Goal: Task Accomplishment & Management: Manage account settings

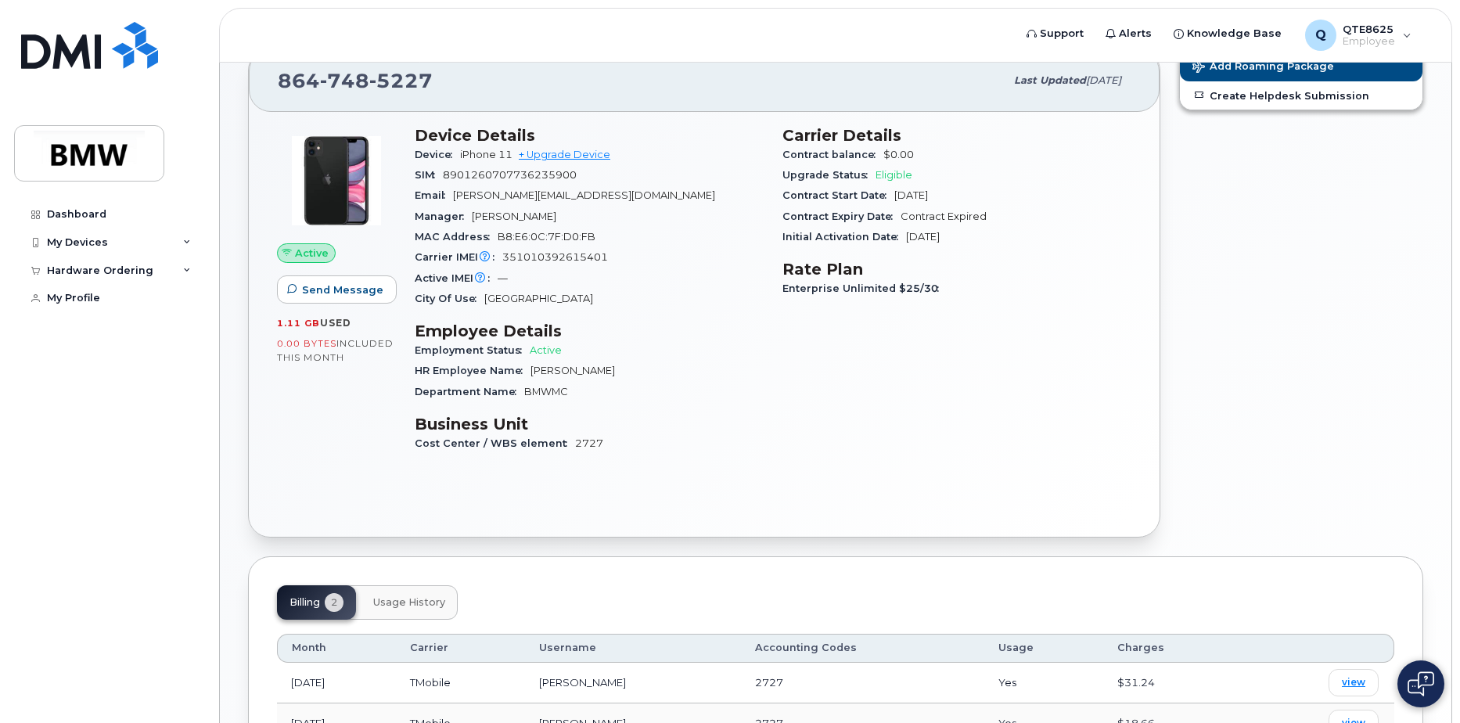
scroll to position [132, 0]
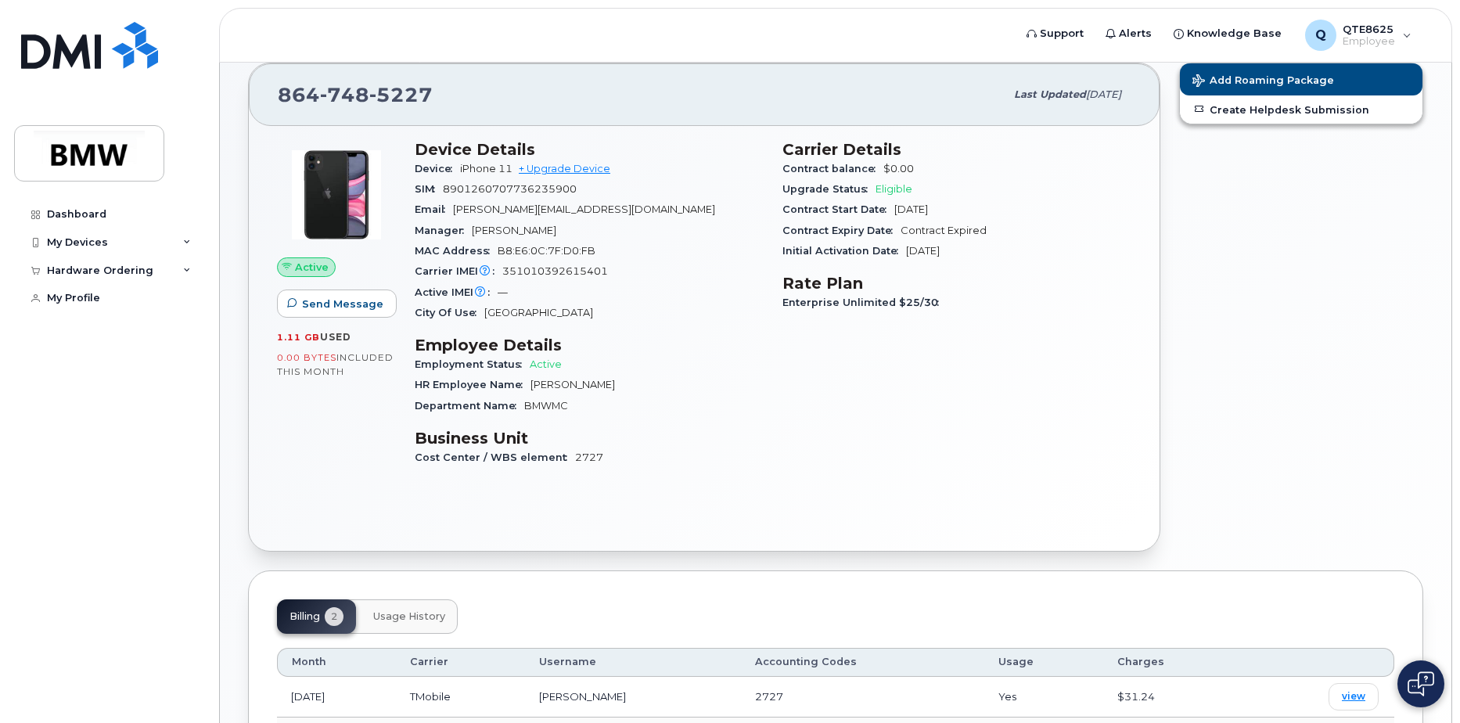
drag, startPoint x: 932, startPoint y: 225, endPoint x: 901, endPoint y: 246, distance: 38.2
click at [932, 225] on span "Contract Expired" at bounding box center [944, 231] width 86 height 12
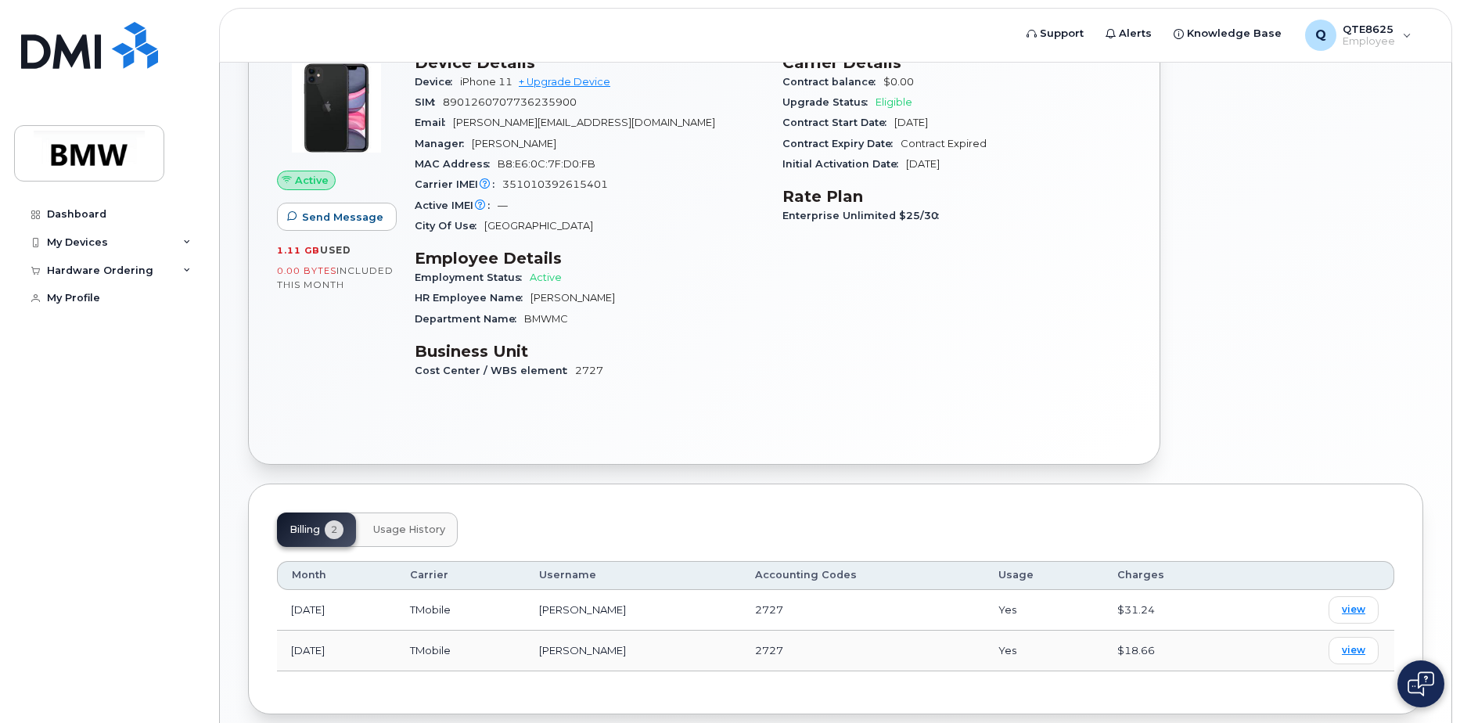
scroll to position [289, 0]
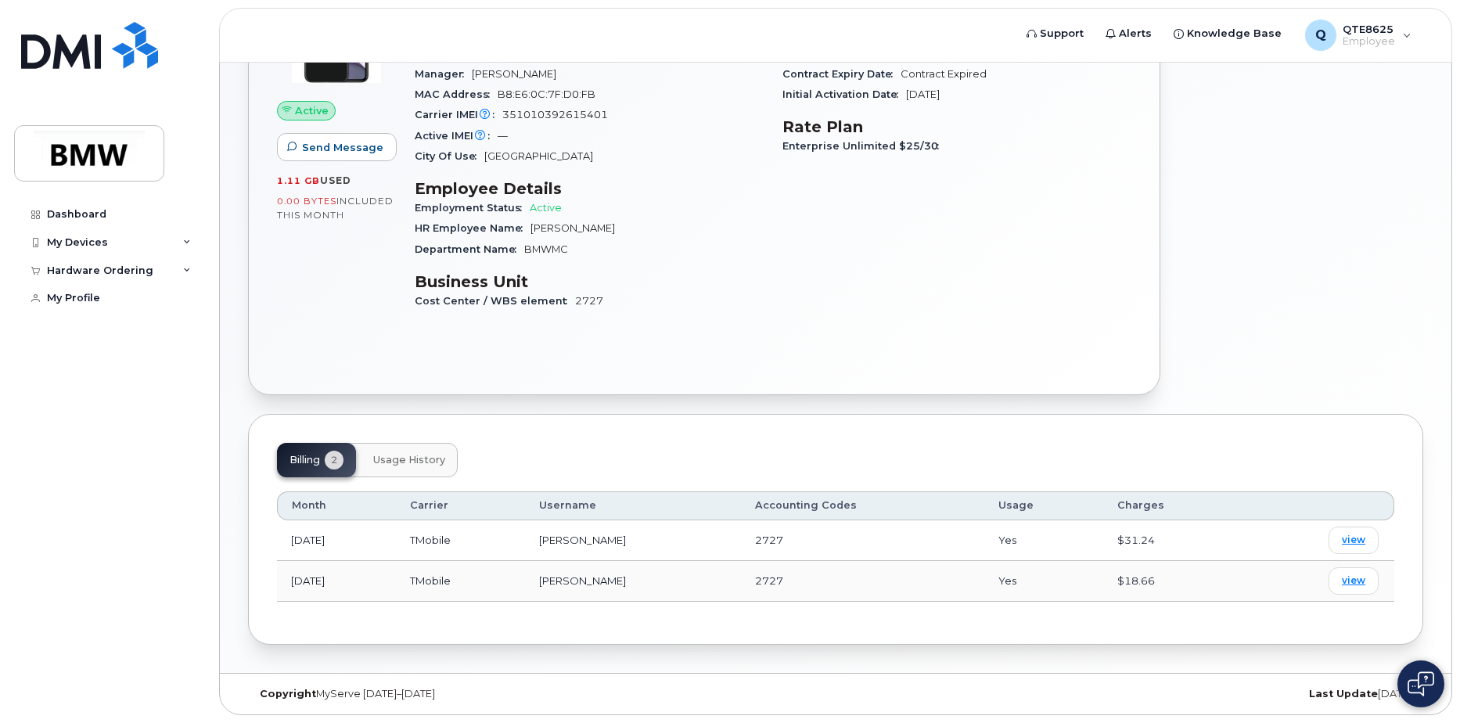
click at [442, 478] on div "Month Carrier Username Accounting Codes Usage Charges Aug 2025 TMobile Benjamin…" at bounding box center [835, 546] width 1117 height 138
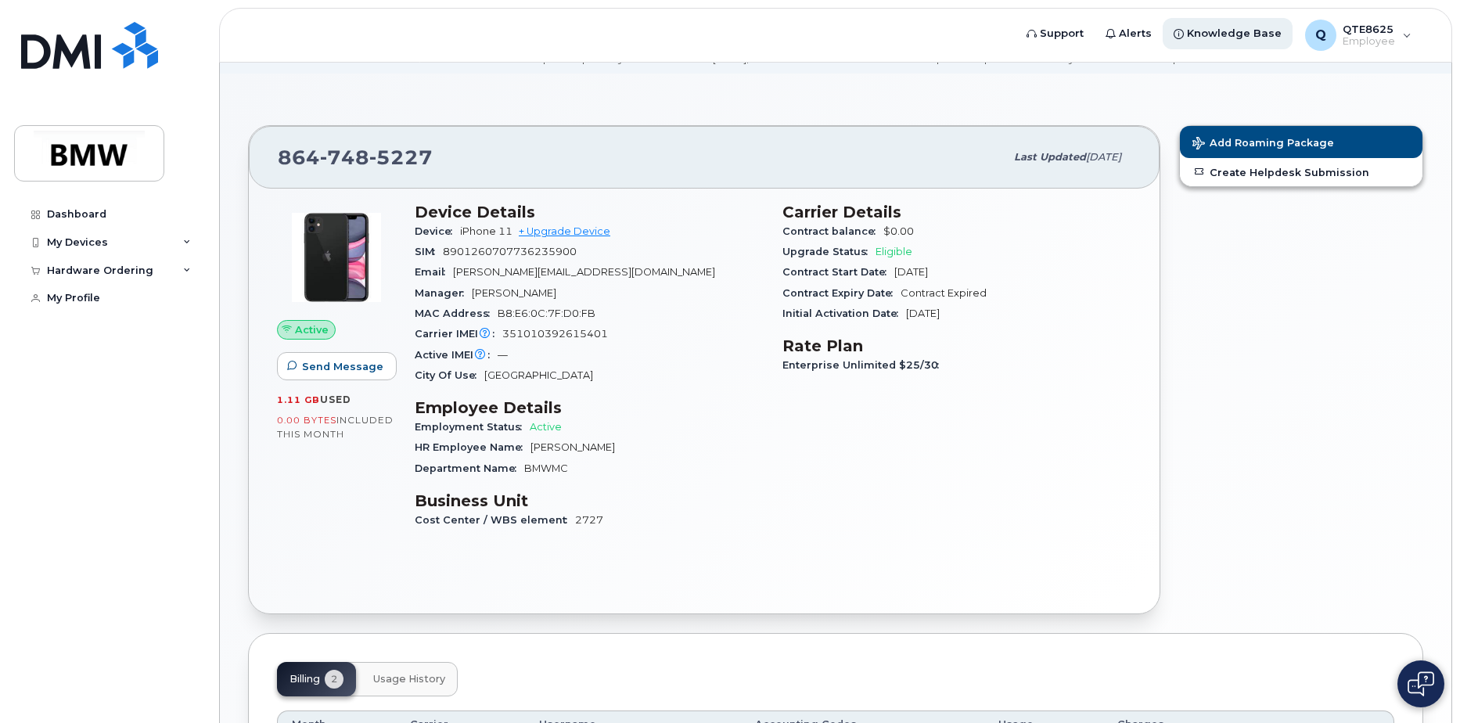
scroll to position [0, 0]
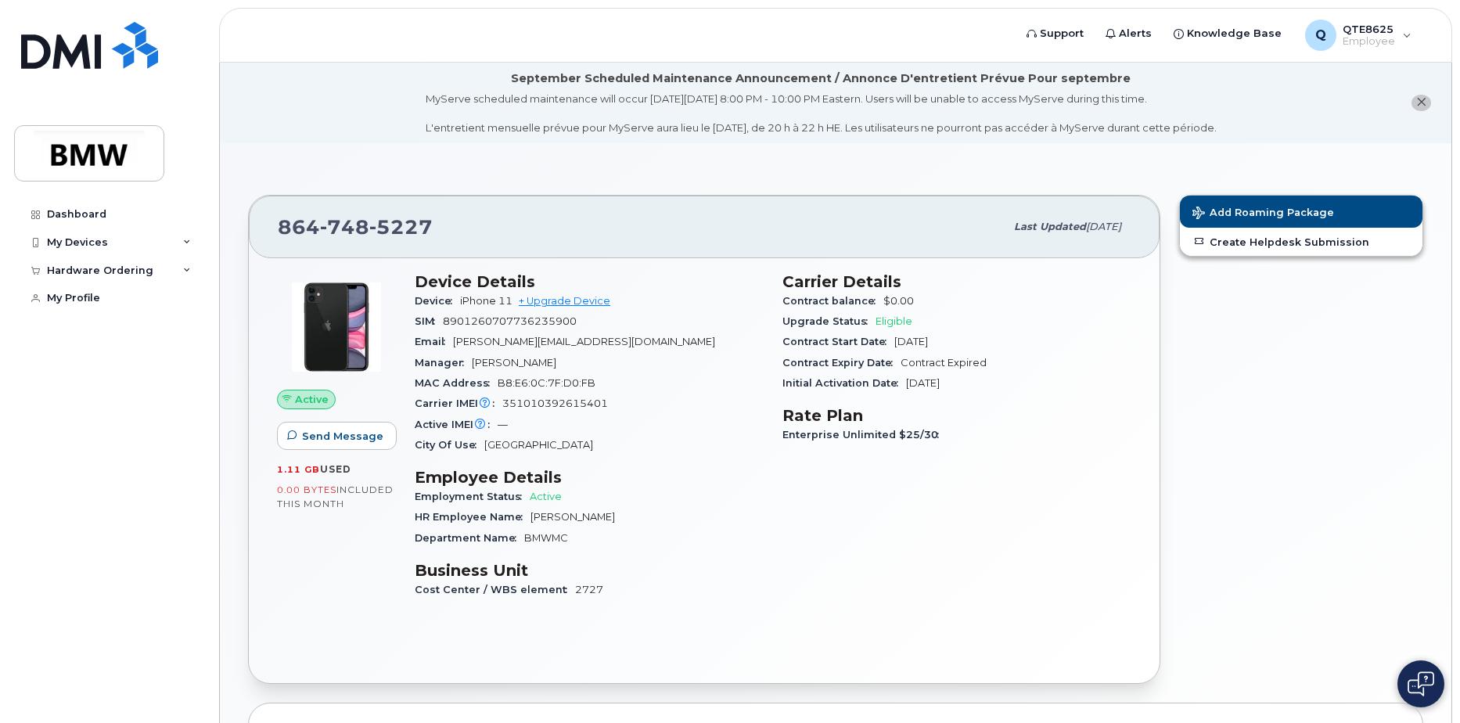
click at [1327, 66] on li "September Scheduled Maintenance Announcement / Annonce D'entretient Prévue Pour…" at bounding box center [836, 103] width 1232 height 81
click at [1353, 58] on header "Support Alerts Knowledge Base Q QTE8625 Employee English Français Sign out" at bounding box center [835, 35] width 1233 height 55
click at [1353, 38] on span "Employee" at bounding box center [1369, 41] width 52 height 13
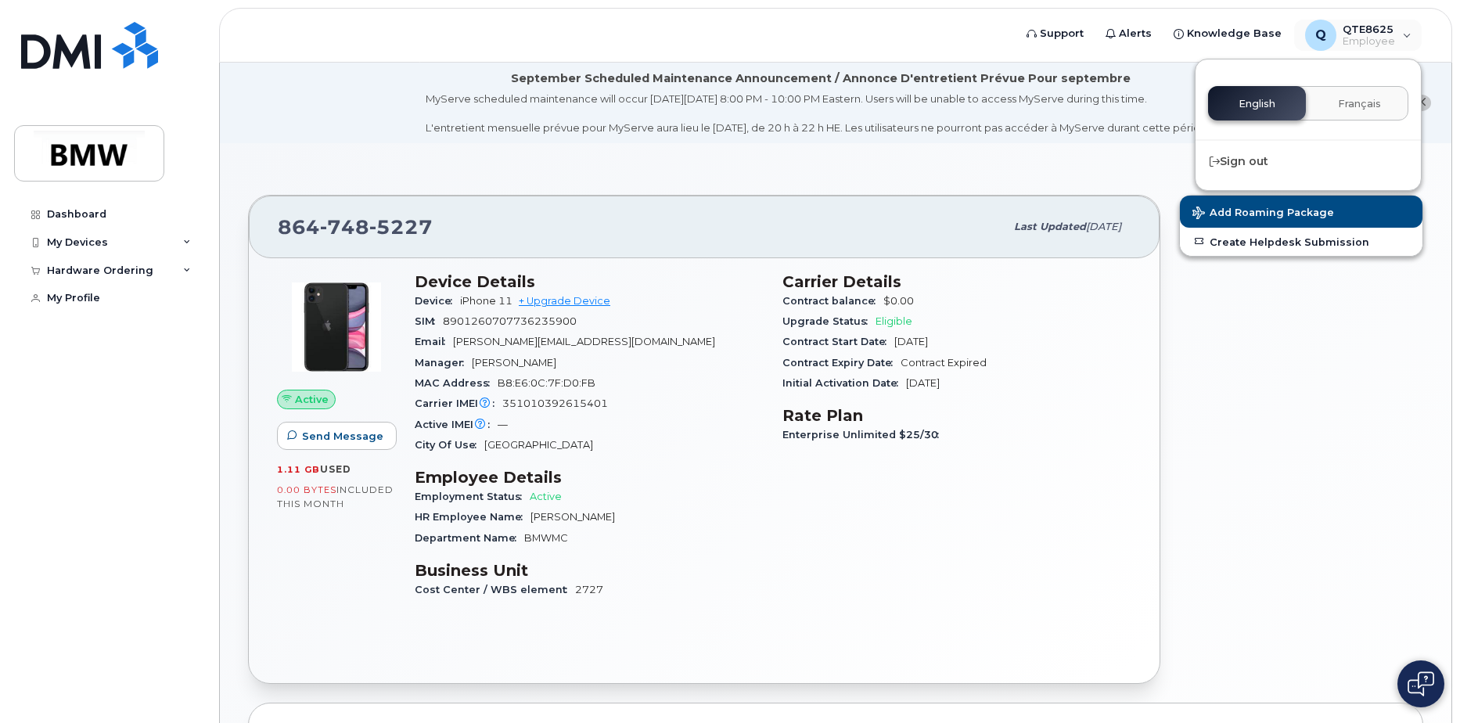
drag, startPoint x: 1141, startPoint y: 163, endPoint x: 1056, endPoint y: 187, distance: 88.7
click at [1128, 165] on div "864 748 5227 Last updated Aug 13, 2025 Active Send Message 1.11 GB  used 0.00 B…" at bounding box center [836, 552] width 1232 height 818
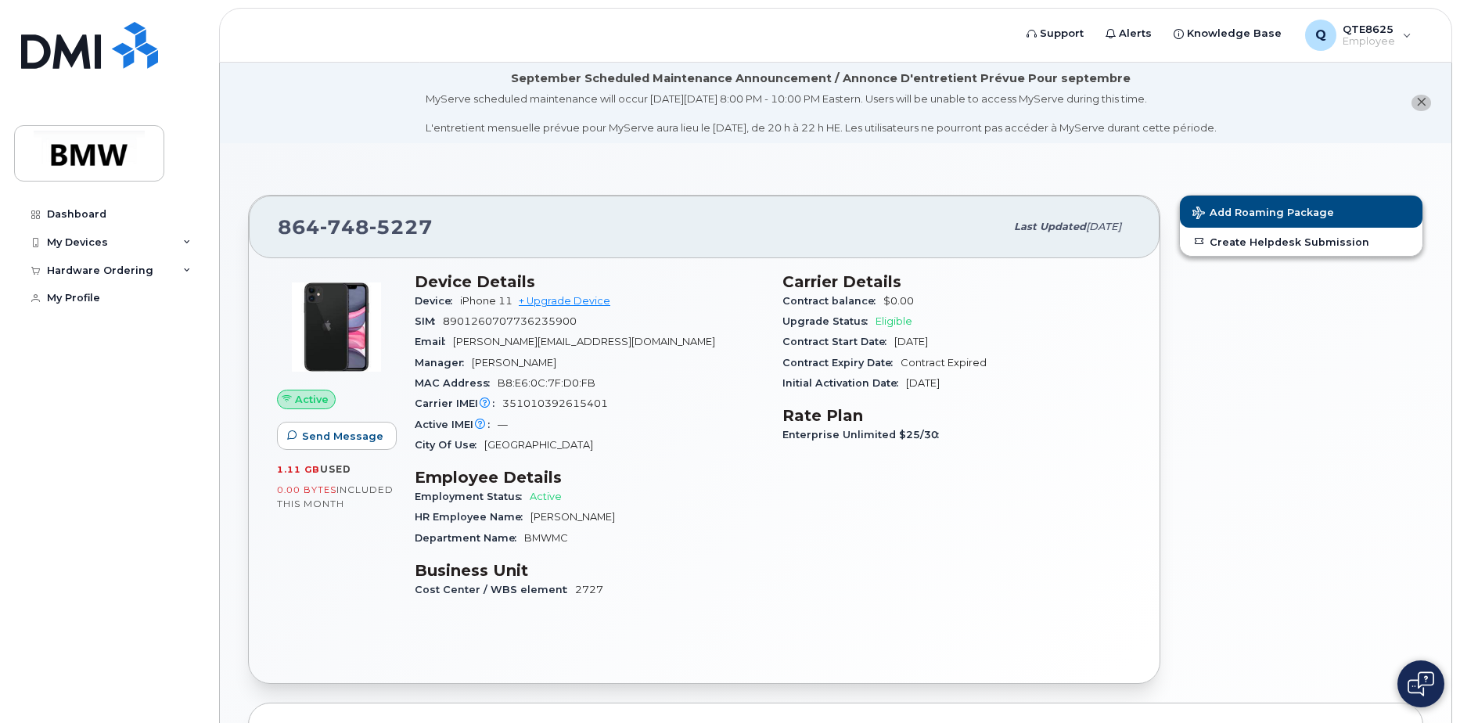
drag, startPoint x: 1026, startPoint y: 213, endPoint x: 1017, endPoint y: 213, distance: 8.6
click at [1017, 213] on div "Last updated Aug 13, 2025" at bounding box center [1068, 226] width 126 height 33
click at [311, 400] on span "Active" at bounding box center [312, 399] width 34 height 15
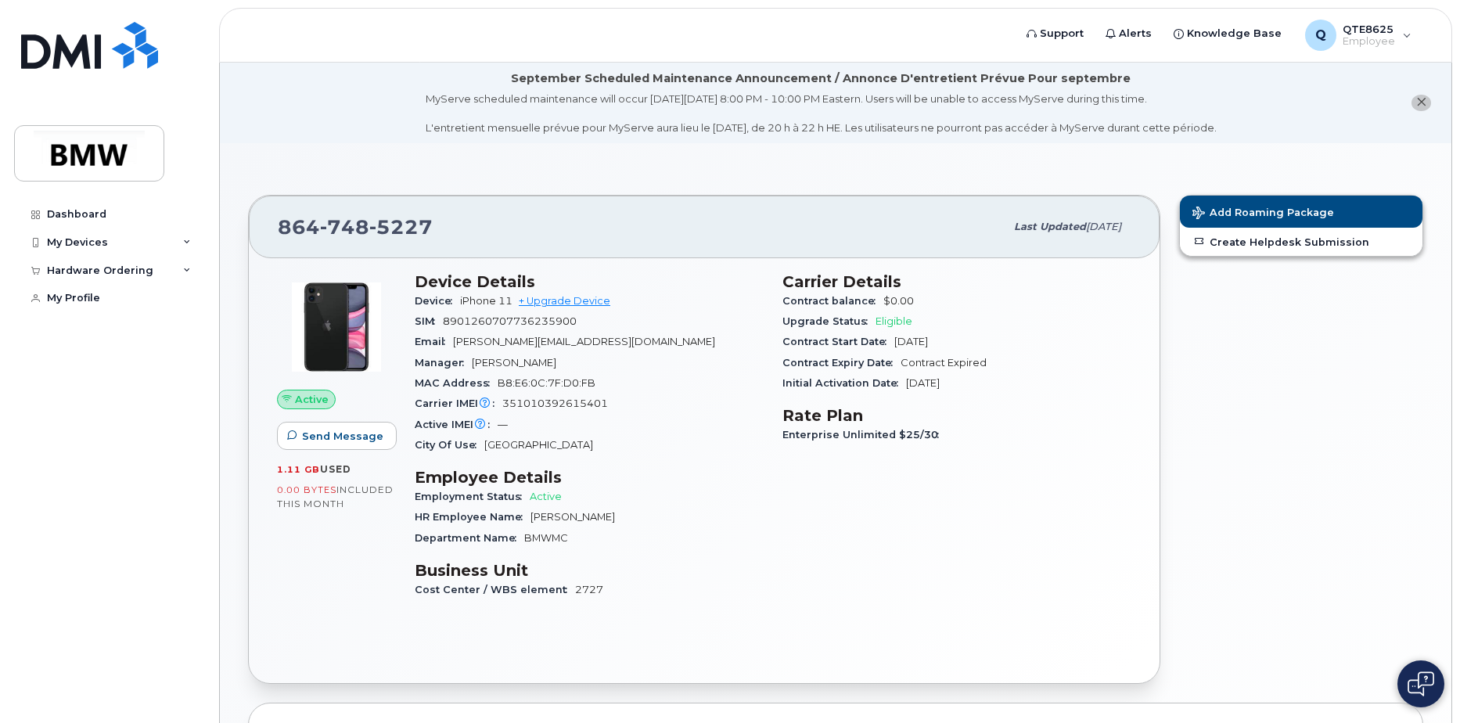
drag, startPoint x: 311, startPoint y: 400, endPoint x: 315, endPoint y: 549, distance: 149.5
click at [315, 549] on div "Active Send Message 1.11 GB  used 0.00 Bytes  included this month" at bounding box center [337, 442] width 138 height 359
click at [541, 510] on div "HR Employee Name Andrew Sarnowski" at bounding box center [589, 517] width 349 height 20
click at [110, 203] on link "Dashboard" at bounding box center [108, 214] width 189 height 28
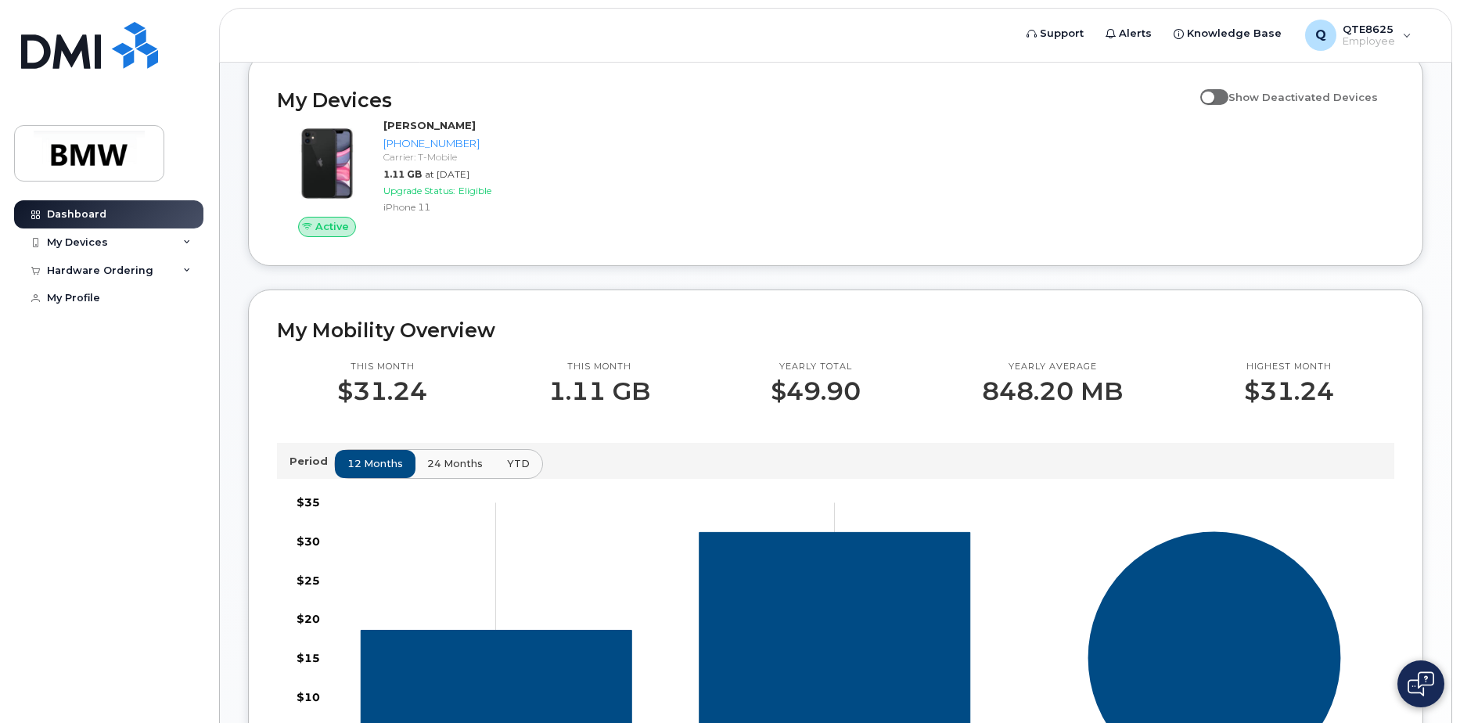
scroll to position [78, 0]
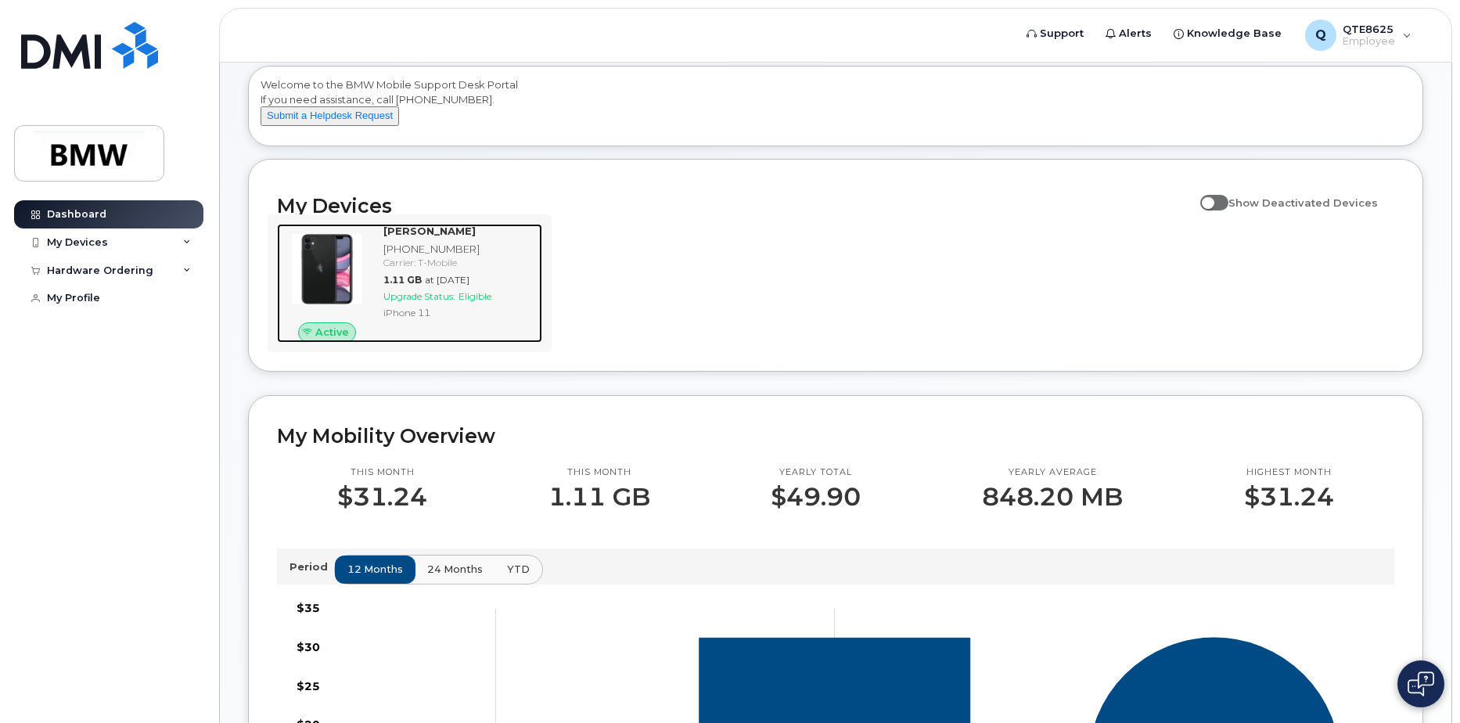
click at [527, 257] on div "[PHONE_NUMBER]" at bounding box center [459, 249] width 153 height 15
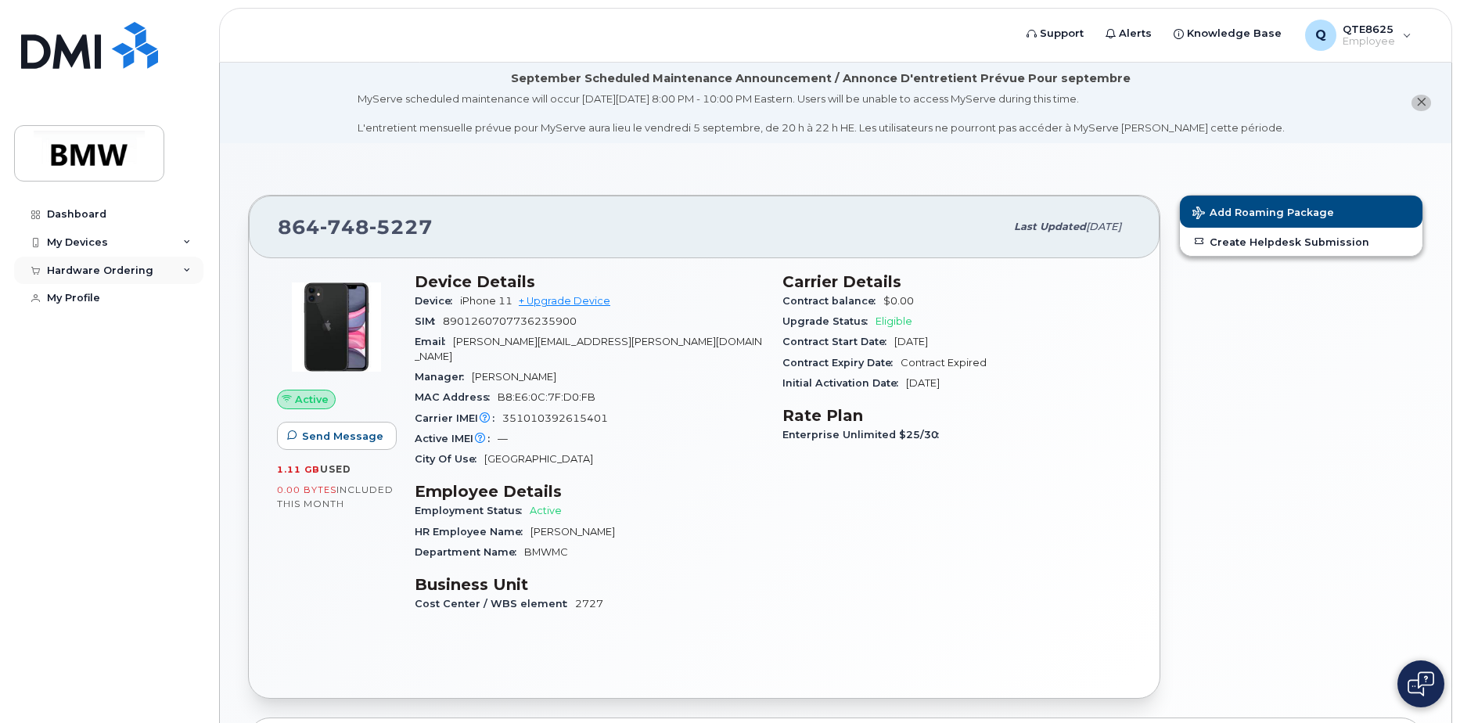
click at [189, 271] on icon at bounding box center [187, 271] width 8 height 8
click at [133, 273] on div "Hardware Ordering" at bounding box center [100, 270] width 106 height 13
click at [162, 263] on div "Hardware Ordering" at bounding box center [108, 271] width 189 height 28
click at [93, 293] on div "New Order" at bounding box center [83, 299] width 59 height 14
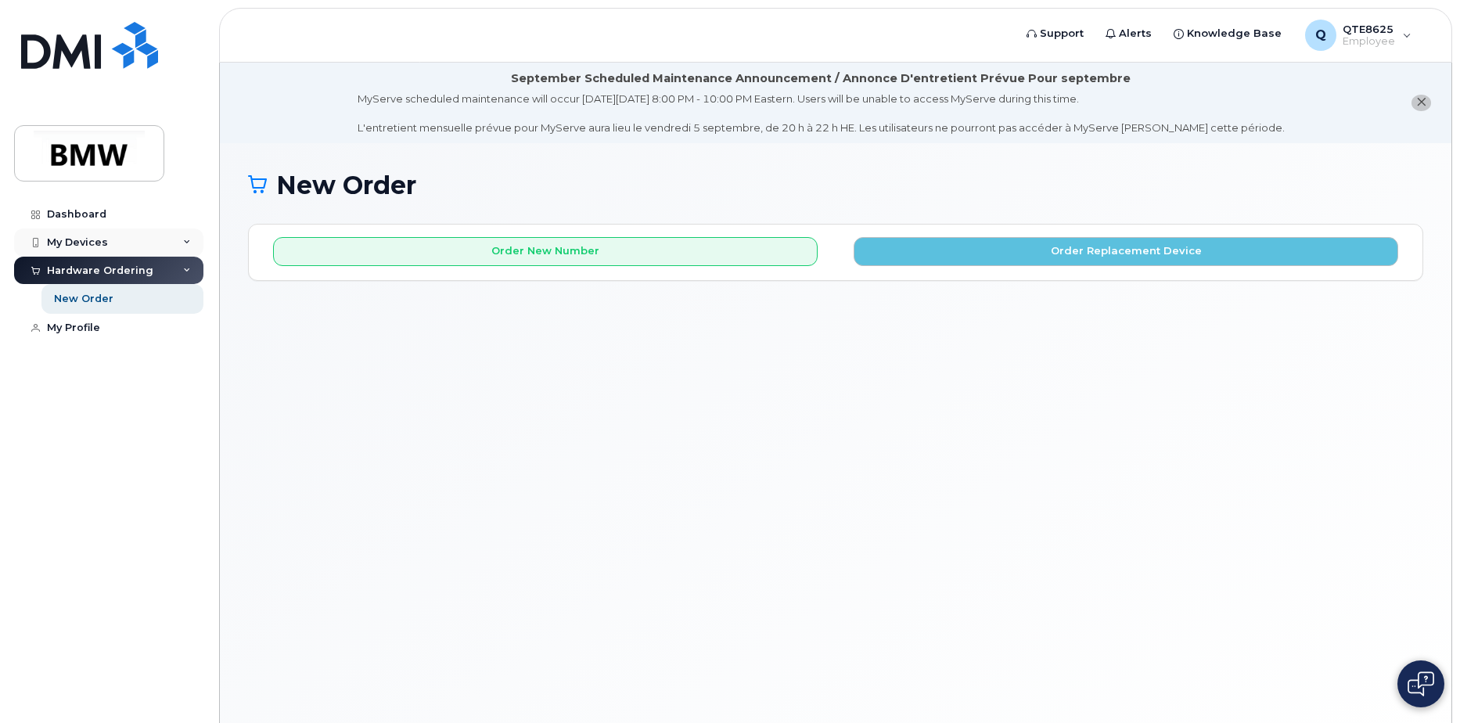
click at [181, 244] on div "My Devices" at bounding box center [108, 242] width 189 height 28
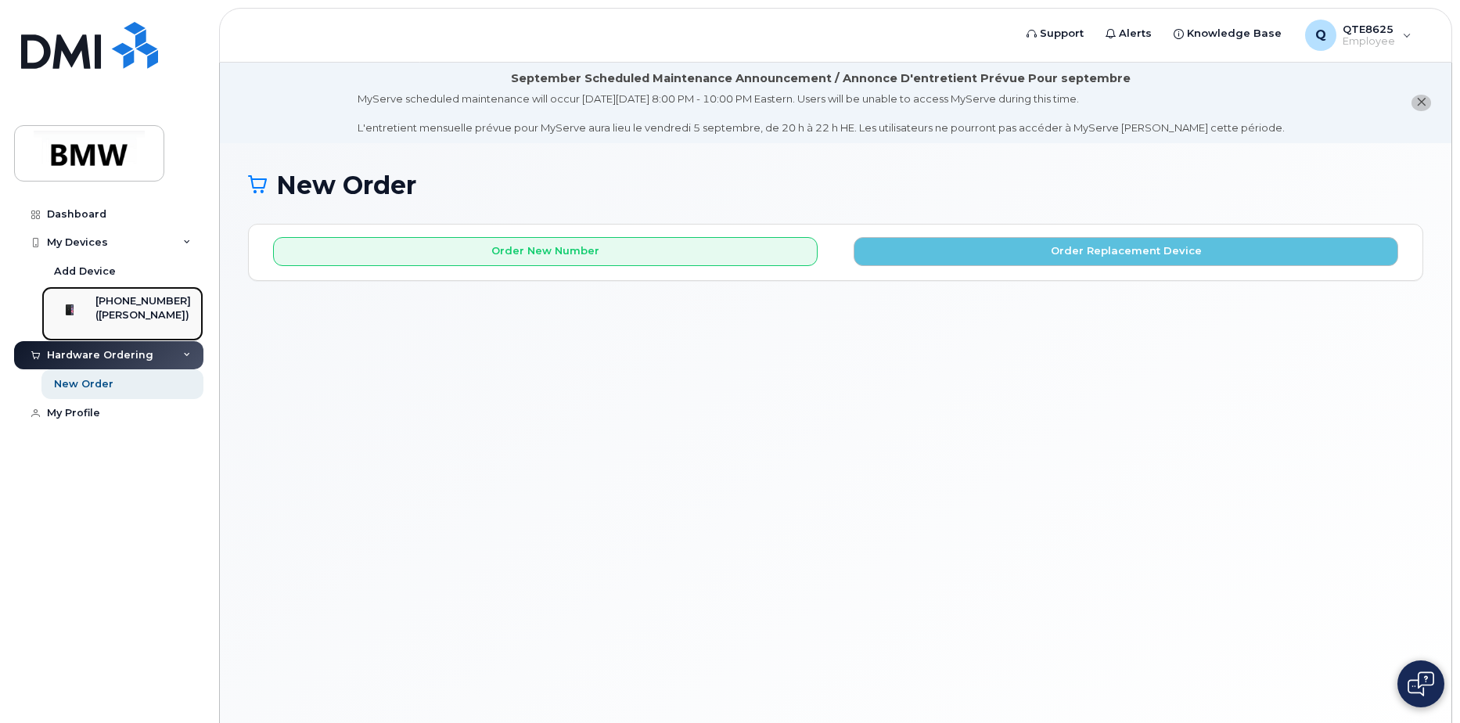
click at [113, 317] on div "([PERSON_NAME])" at bounding box center [142, 315] width 95 height 14
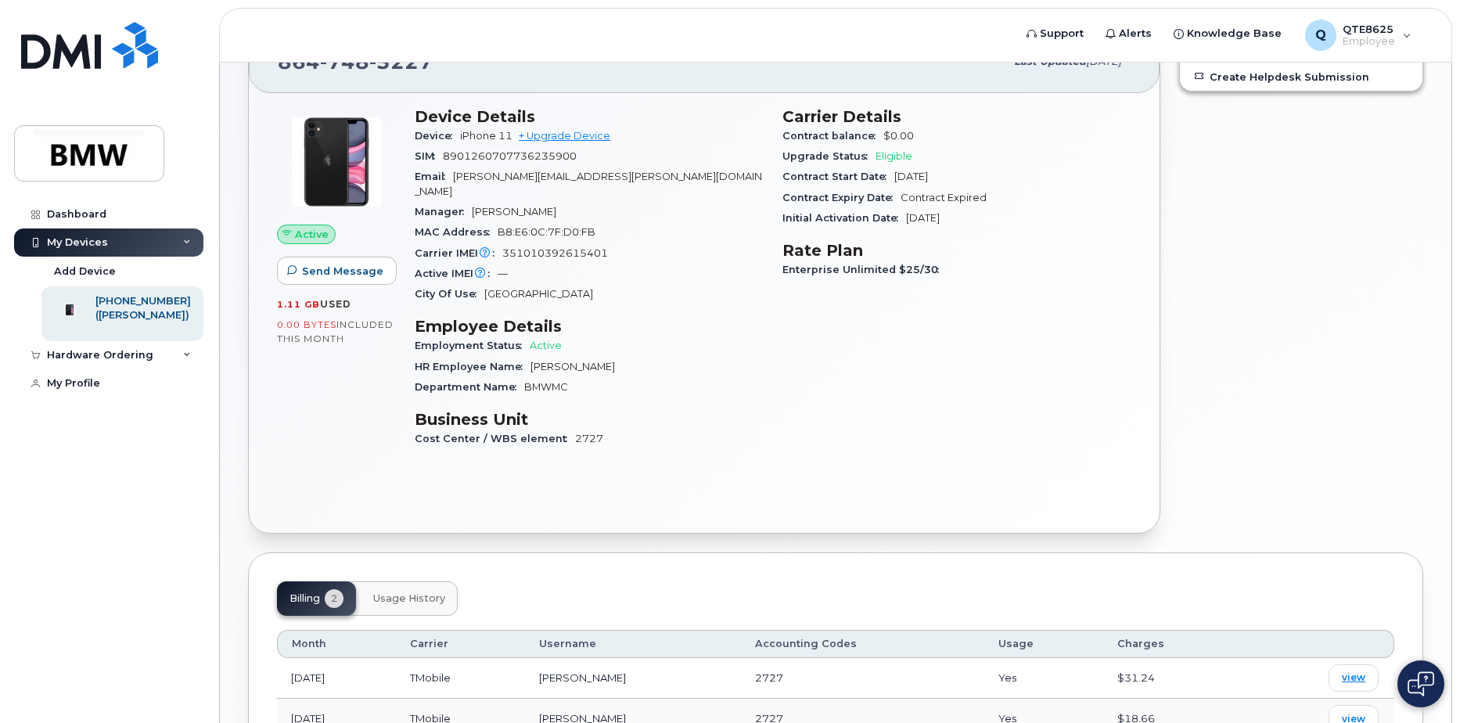
scroll to position [289, 0]
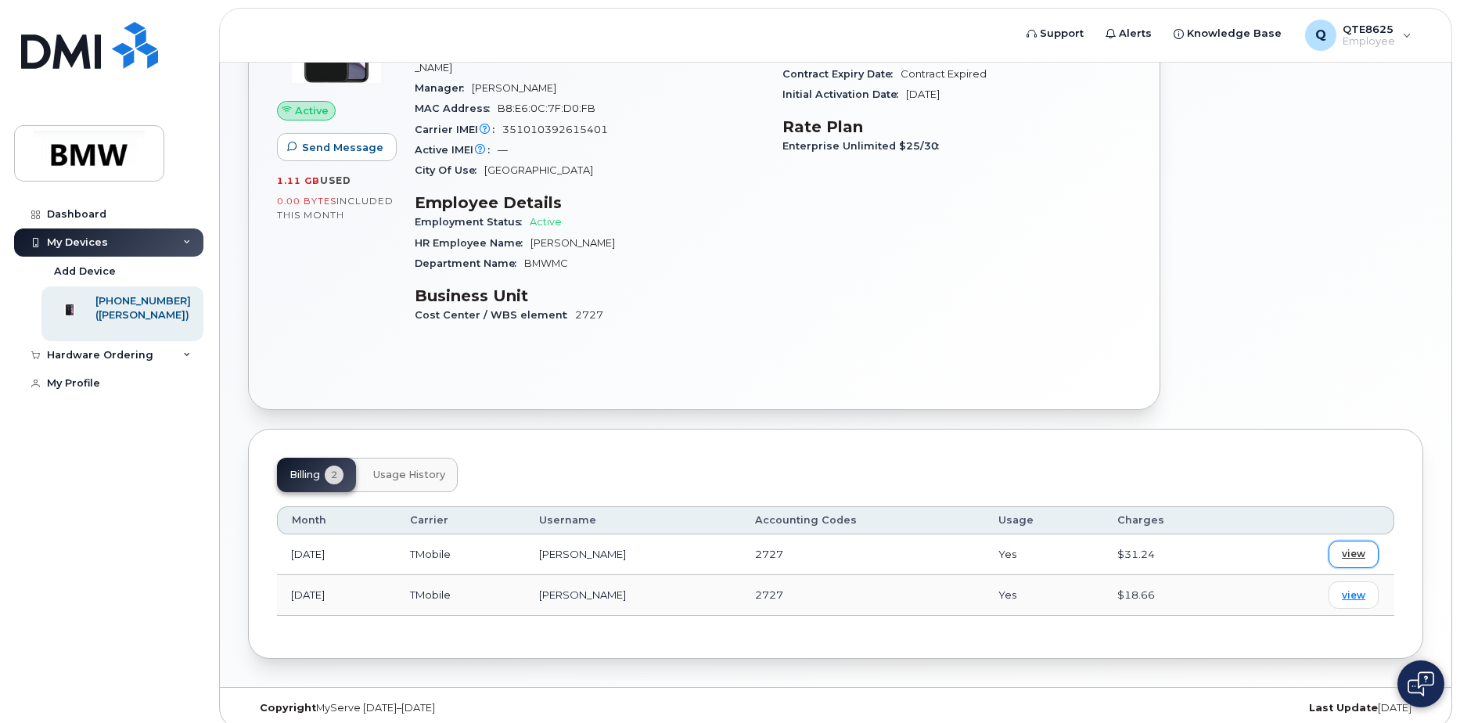
click at [1372, 541] on link "view" at bounding box center [1354, 554] width 50 height 27
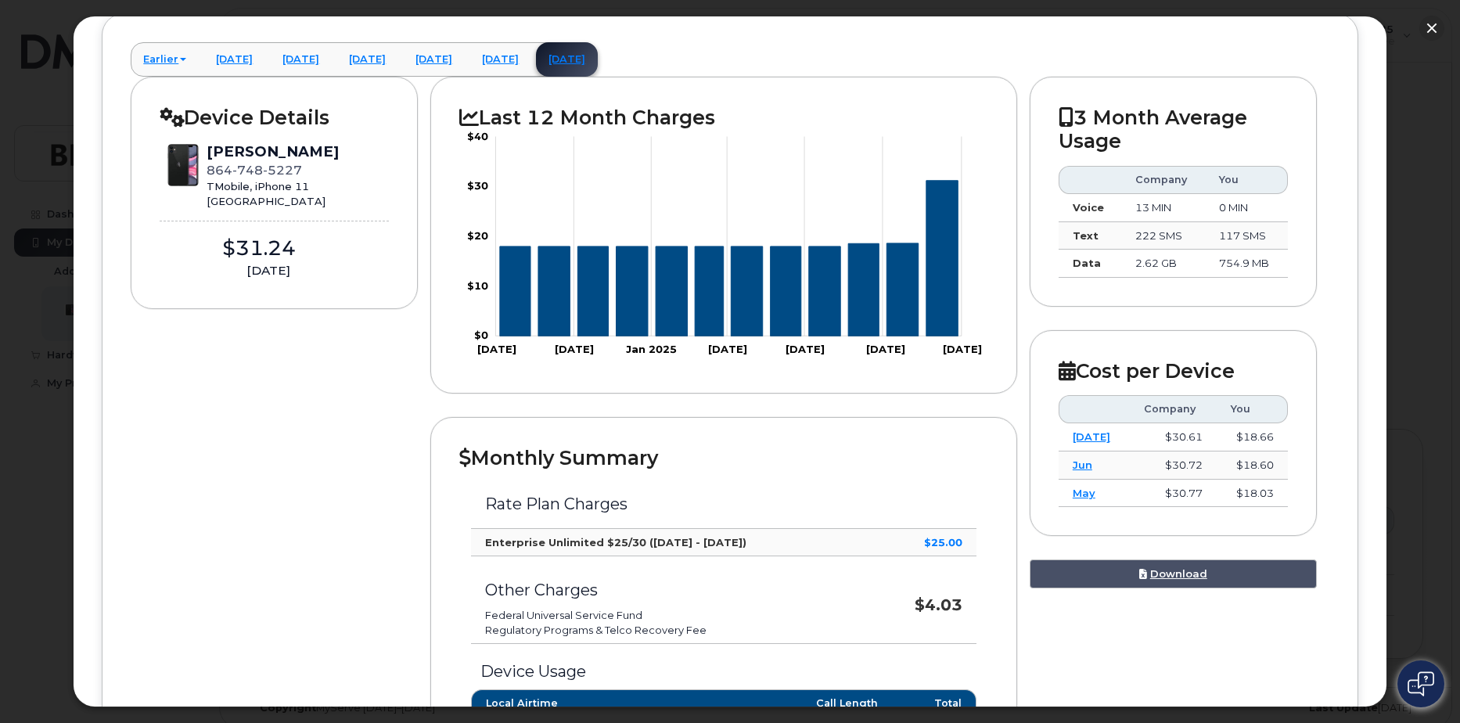
scroll to position [0, 0]
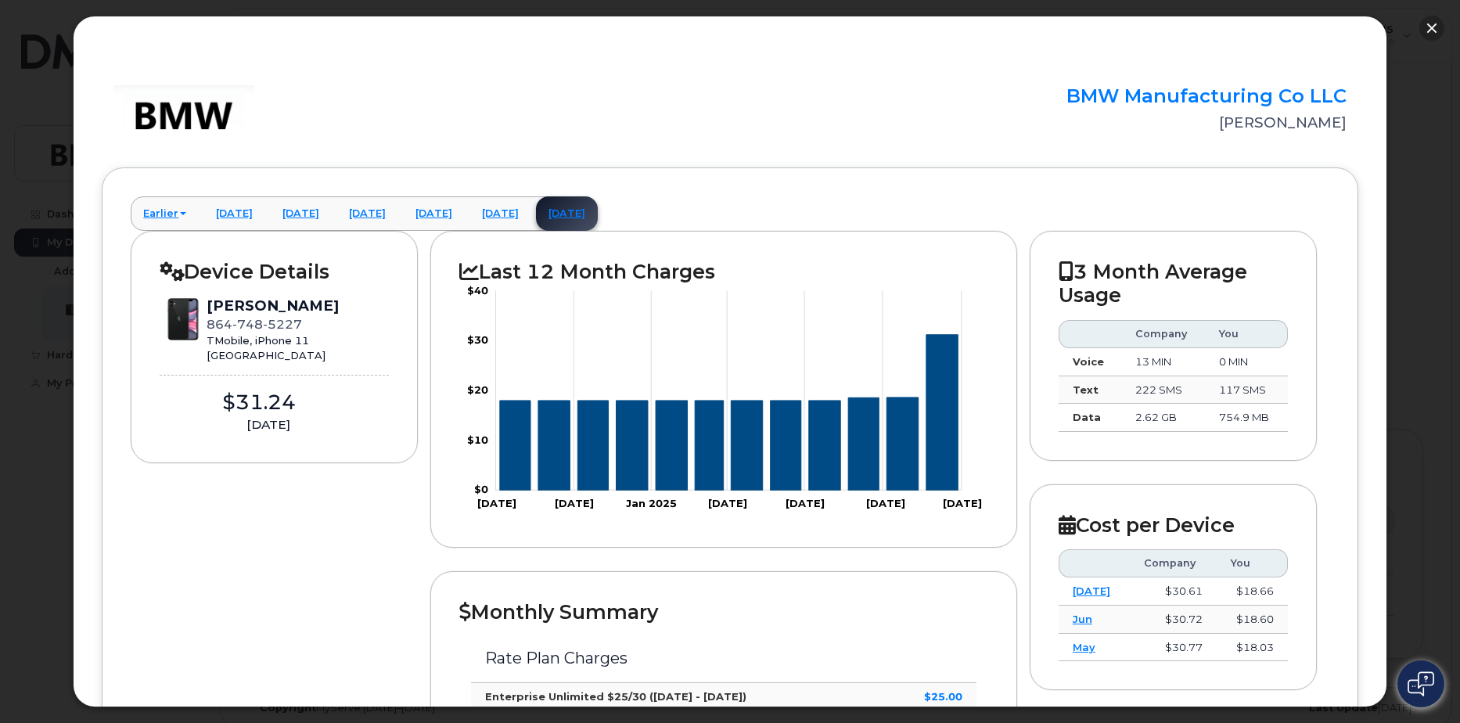
click at [1419, 27] on button "button" at bounding box center [1431, 28] width 25 height 25
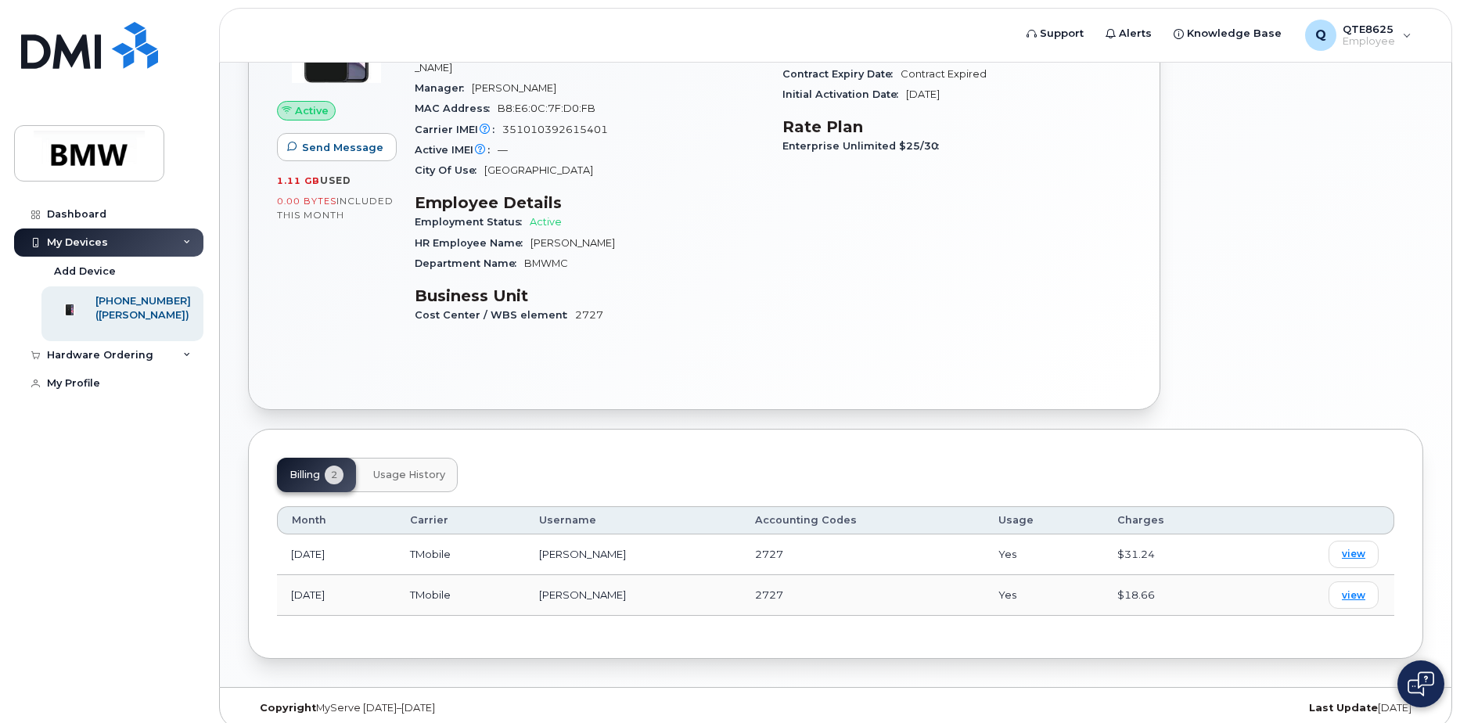
drag, startPoint x: 448, startPoint y: 462, endPoint x: 394, endPoint y: 462, distance: 54.0
click at [423, 462] on button "Usage History" at bounding box center [409, 475] width 97 height 34
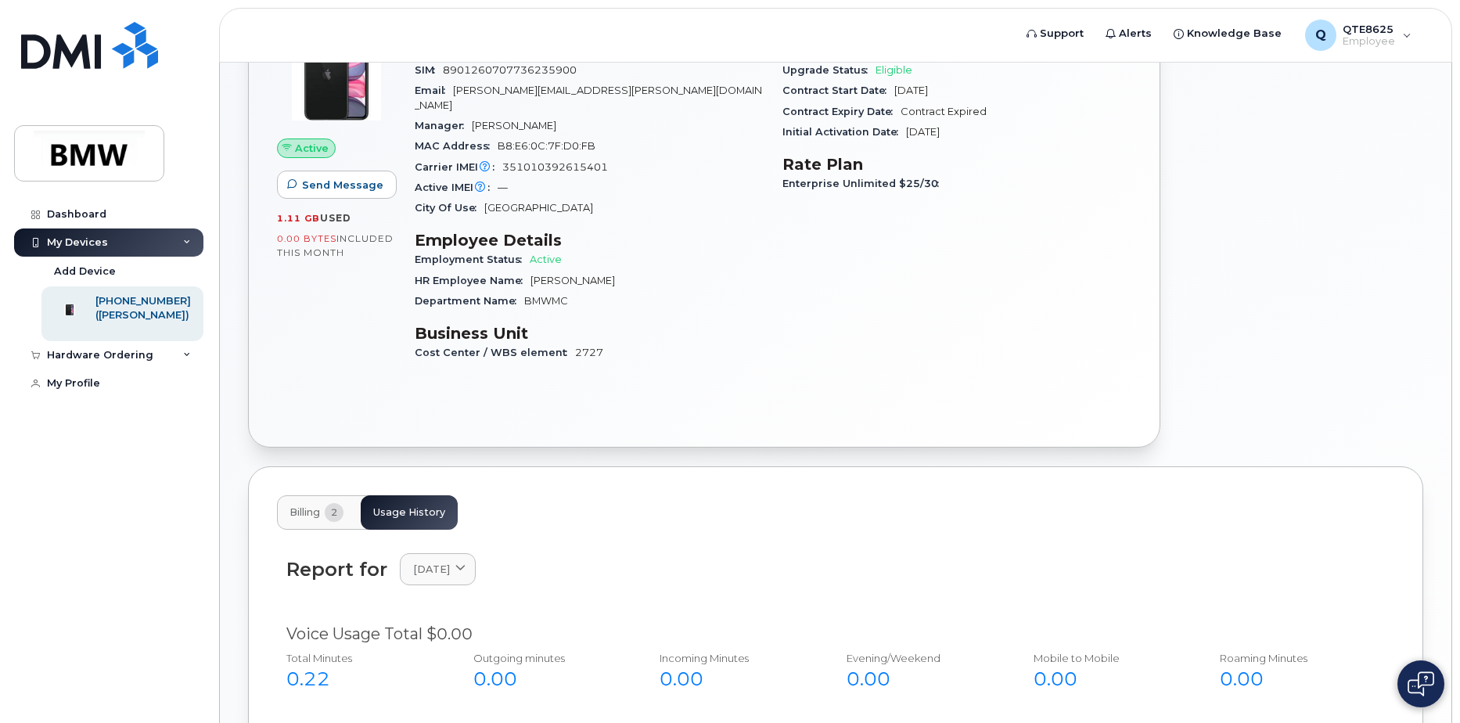
scroll to position [156, 0]
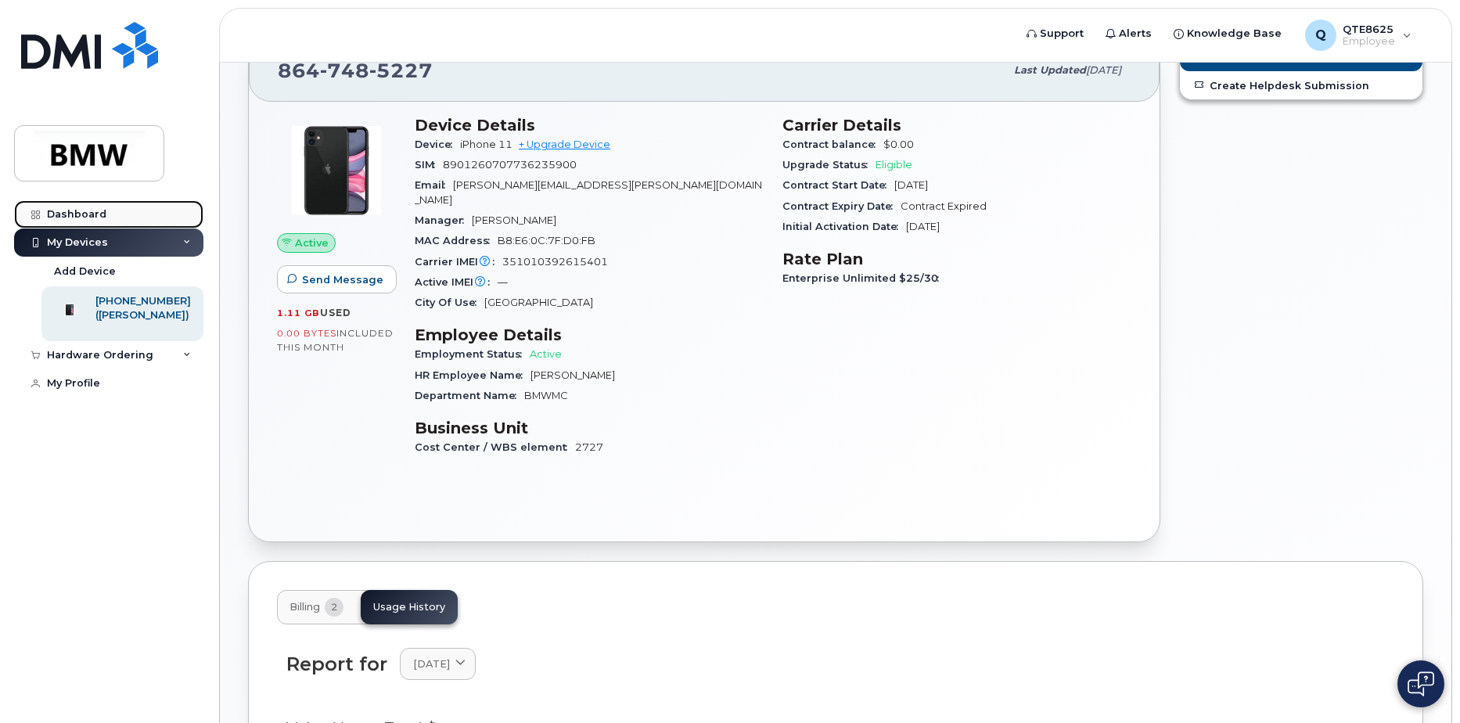
click at [103, 220] on div "Dashboard" at bounding box center [76, 214] width 59 height 13
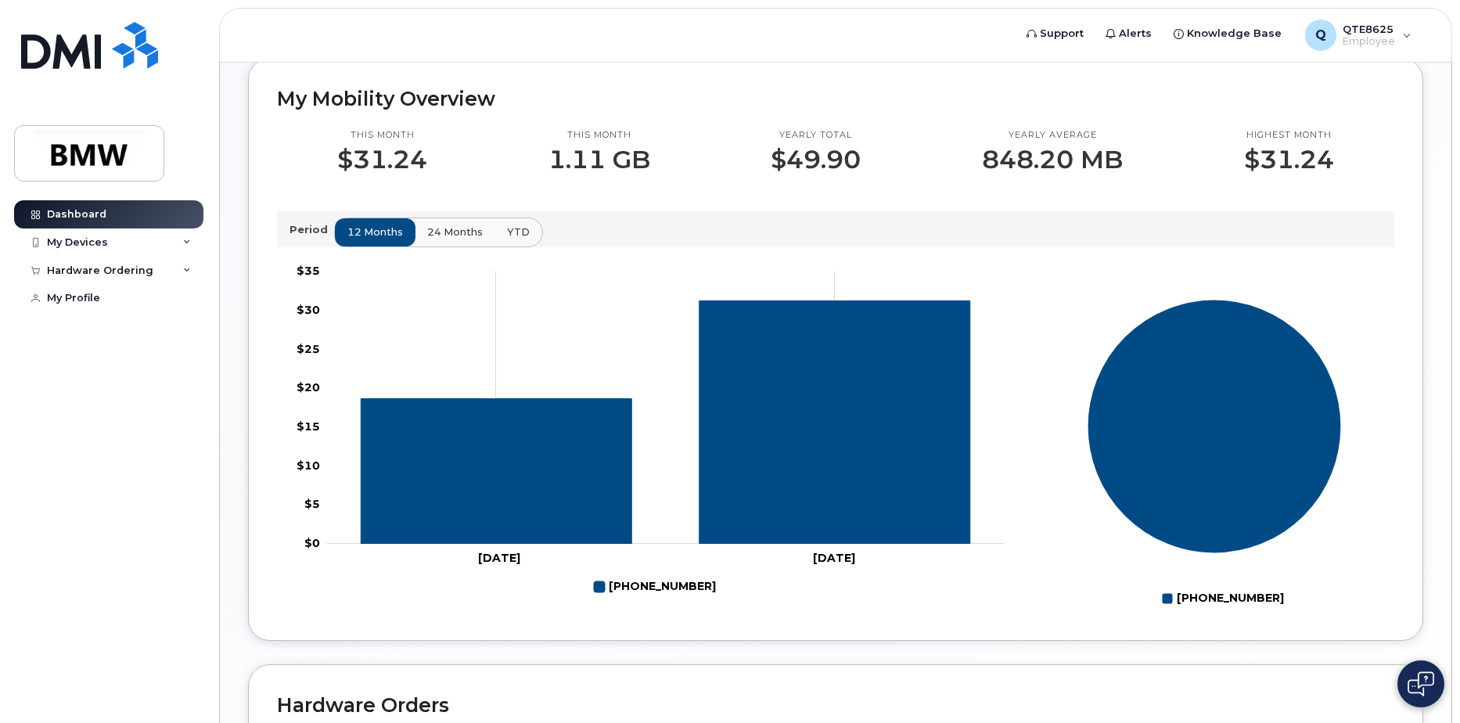
scroll to position [222, 0]
